Goal: Information Seeking & Learning: Understand process/instructions

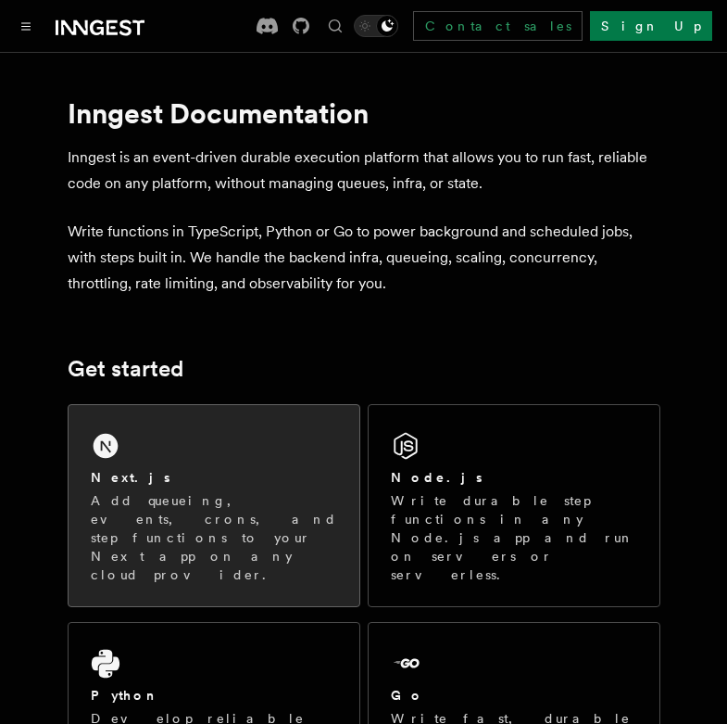
click at [212, 482] on div "Next.js" at bounding box center [214, 477] width 246 height 19
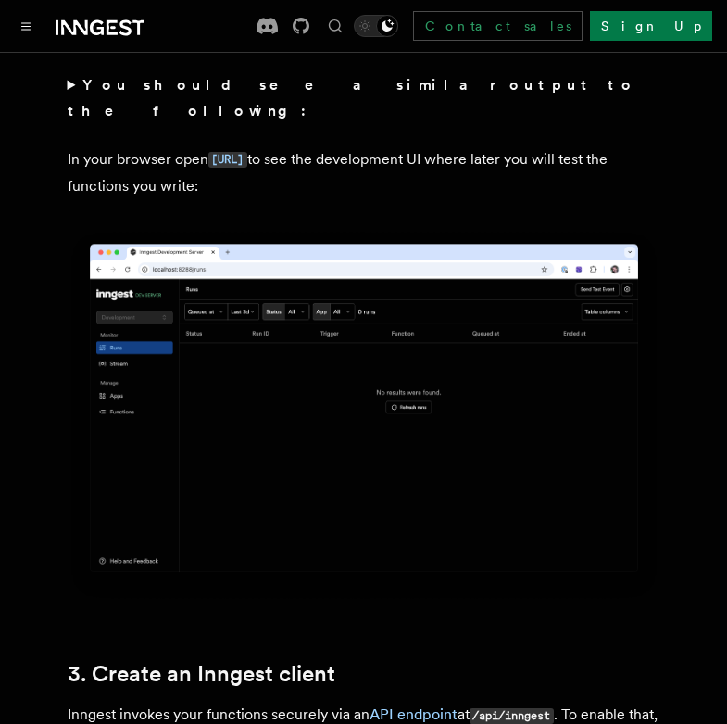
scroll to position [2008, 0]
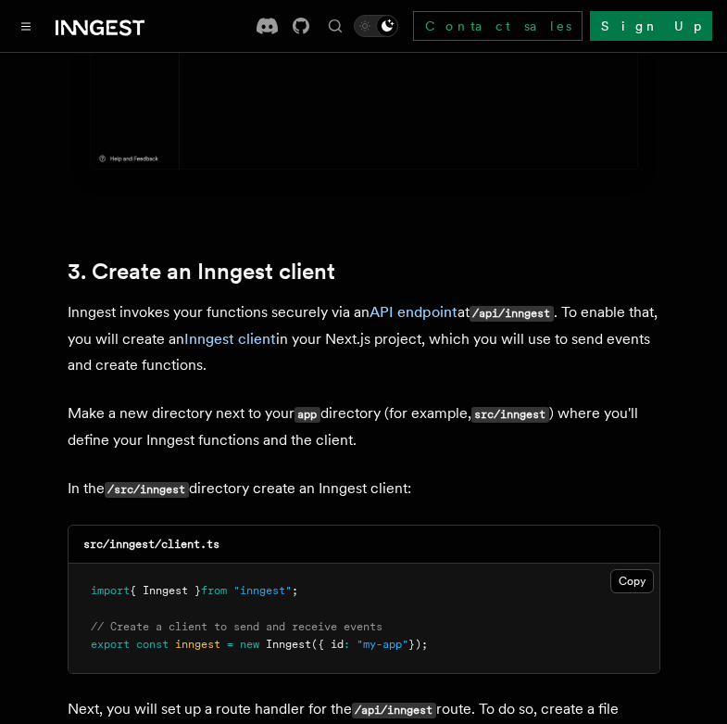
drag, startPoint x: 84, startPoint y: 535, endPoint x: 455, endPoint y: 595, distance: 375.5
click at [455, 595] on pre "import { Inngest } from "inngest" ; // Create a client to send and receive even…" at bounding box center [364, 617] width 591 height 109
click at [637, 569] on button "Copy Copied" at bounding box center [633, 581] width 44 height 24
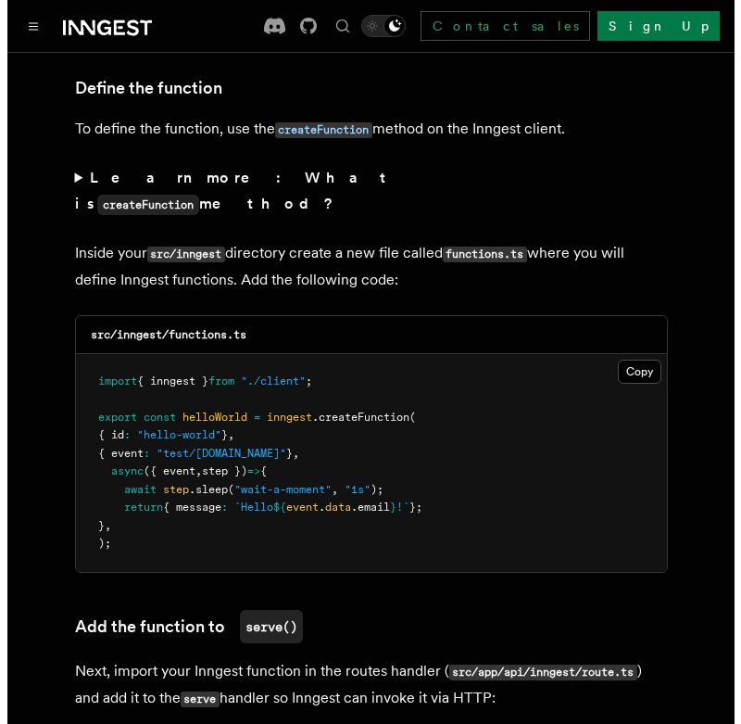
scroll to position [3212, 0]
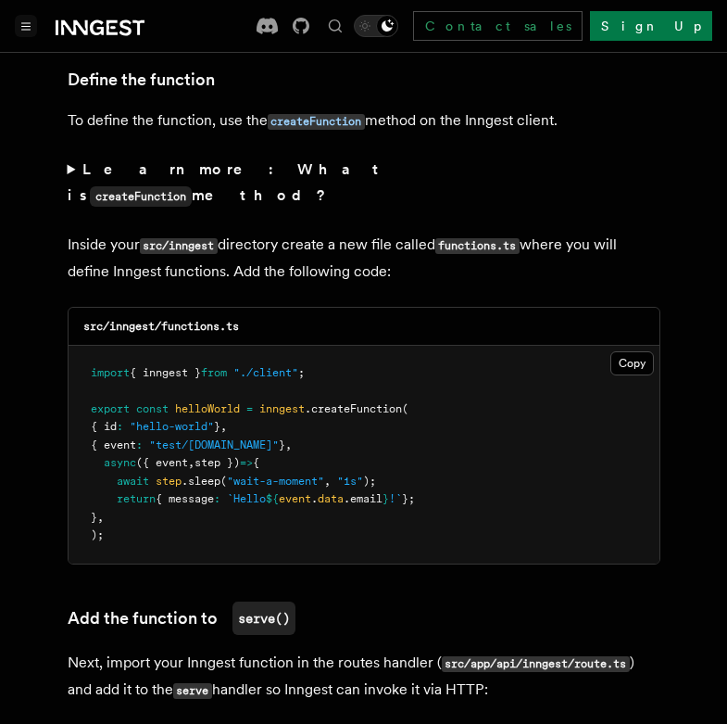
click at [30, 23] on icon "Toggle navigation" at bounding box center [26, 26] width 8 height 6
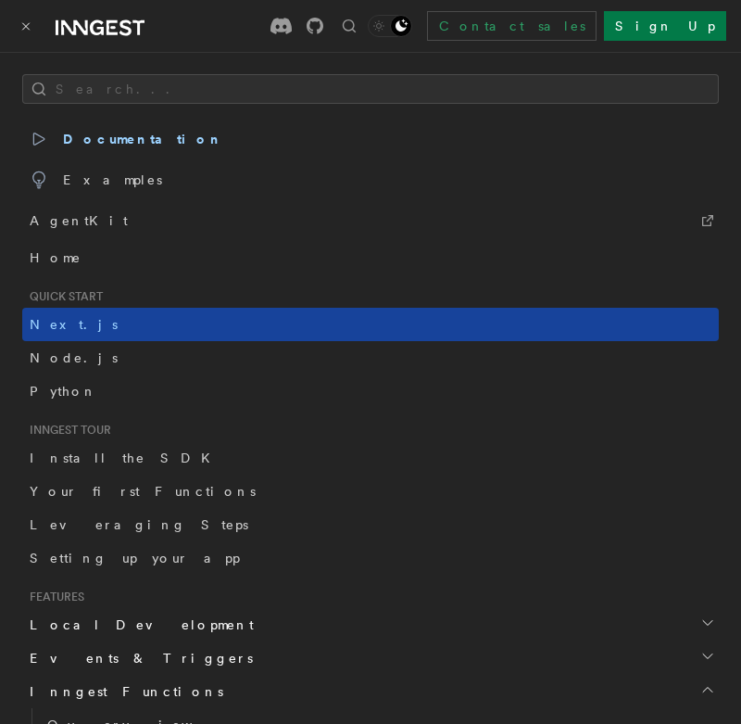
click at [44, 320] on span "Next.js" at bounding box center [74, 324] width 88 height 15
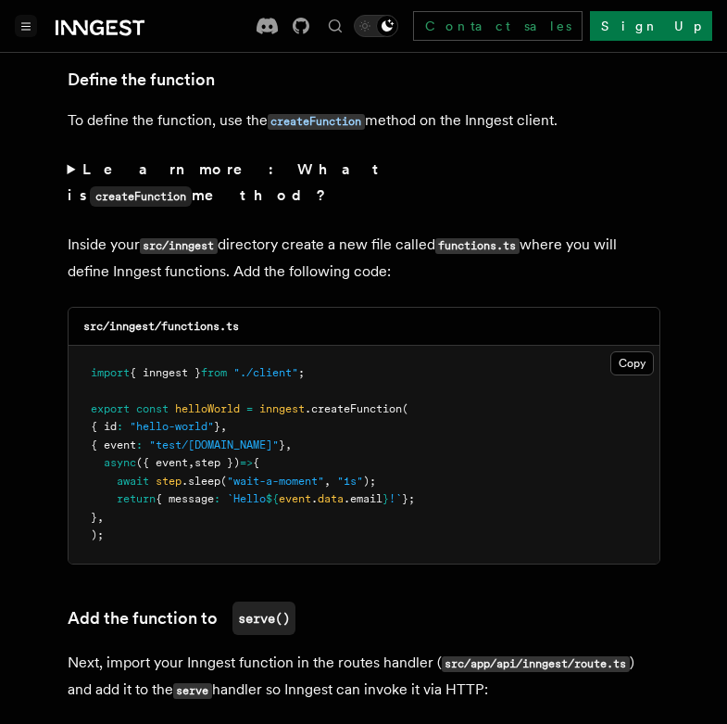
scroll to position [2810, 0]
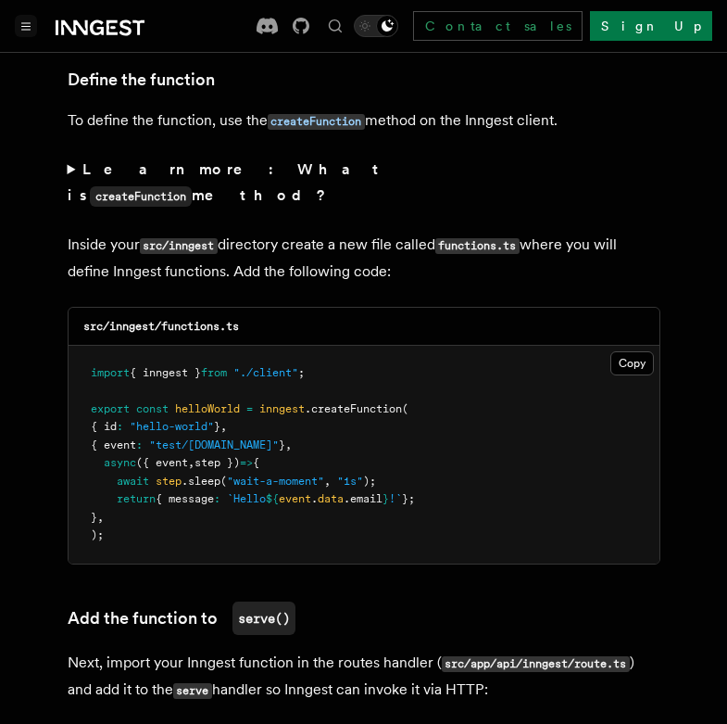
click at [354, 451] on pre "import { inngest } from "./client" ; export const helloWorld = inngest .createF…" at bounding box center [364, 455] width 591 height 218
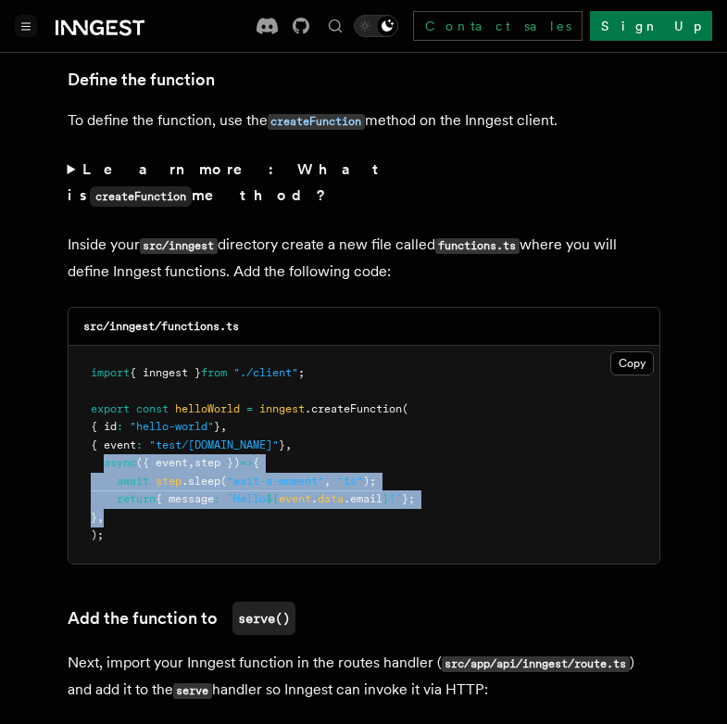
drag, startPoint x: 102, startPoint y: 384, endPoint x: 137, endPoint y: 434, distance: 61.2
click at [137, 434] on pre "import { inngest } from "./client" ; export const helloWorld = inngest .createF…" at bounding box center [364, 455] width 591 height 218
copy code "async ({ event , step }) => { await step .sleep ( "wait-a-moment" , "1s" ); ret…"
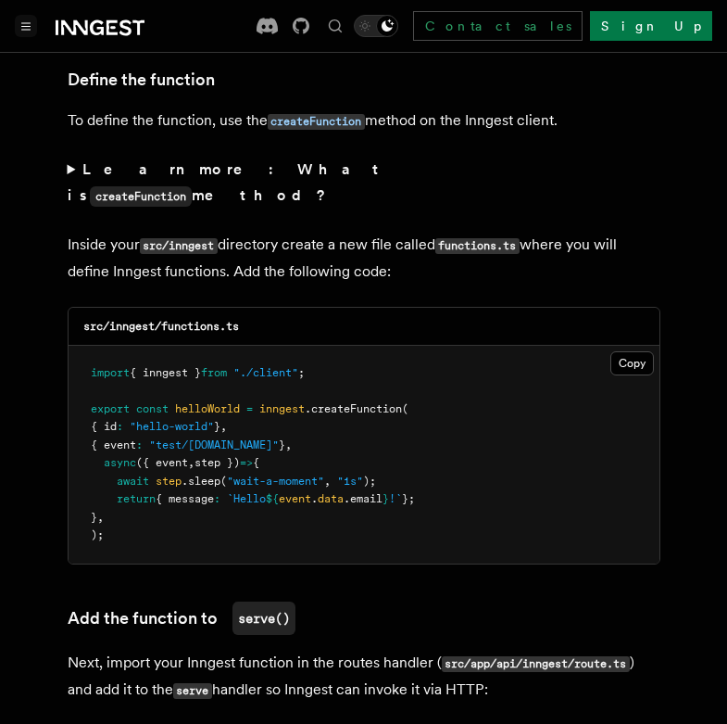
click at [347, 462] on pre "import { inngest } from "./client" ; export const helloWorld = inngest .createF…" at bounding box center [364, 455] width 591 height 218
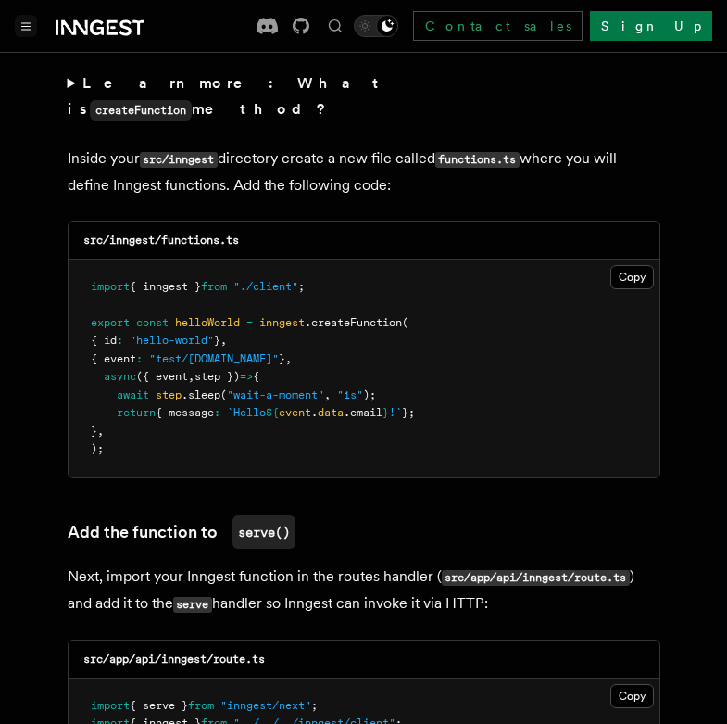
scroll to position [3614, 0]
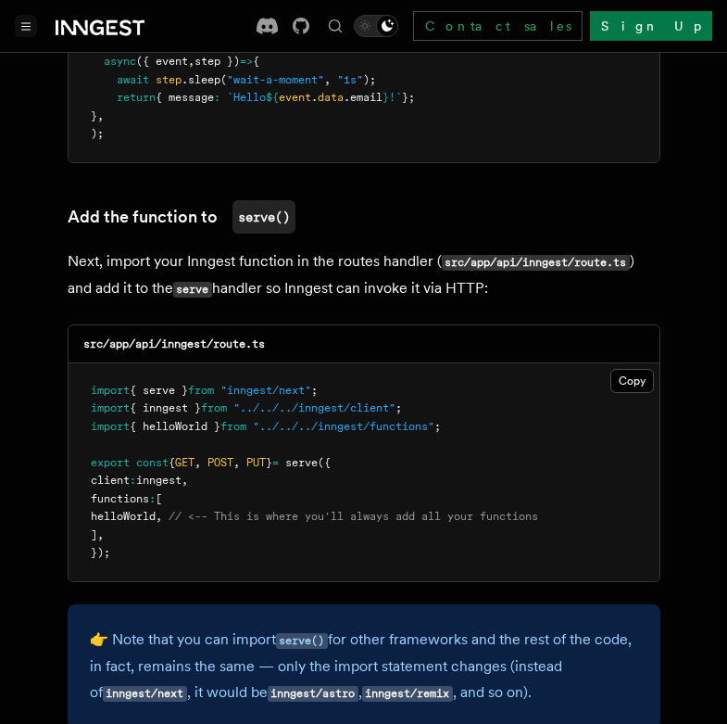
click at [255, 337] on code "src/app/api/inngest/route.ts" at bounding box center [174, 343] width 182 height 13
click at [193, 337] on code "src/app/api/inngest/route.ts" at bounding box center [174, 343] width 182 height 13
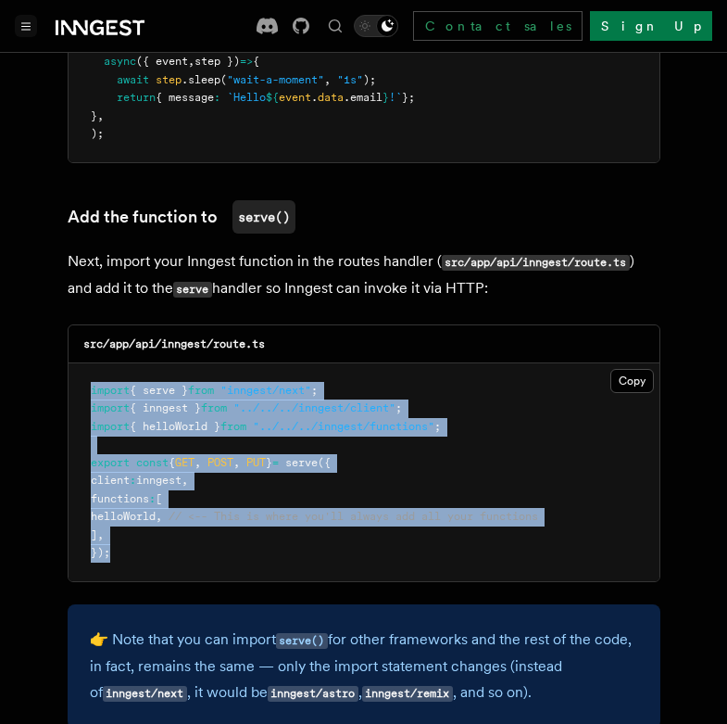
drag, startPoint x: 81, startPoint y: 308, endPoint x: 138, endPoint y: 485, distance: 186.1
click at [138, 485] on pre "import { serve } from "inngest/next" ; import { inngest } from "../../../innges…" at bounding box center [364, 472] width 591 height 218
copy code "import { serve } from "inngest/next" ; import { inngest } from "../../../innges…"
drag, startPoint x: 44, startPoint y: 367, endPoint x: 62, endPoint y: 345, distance: 28.4
